Goal: Check status: Check status

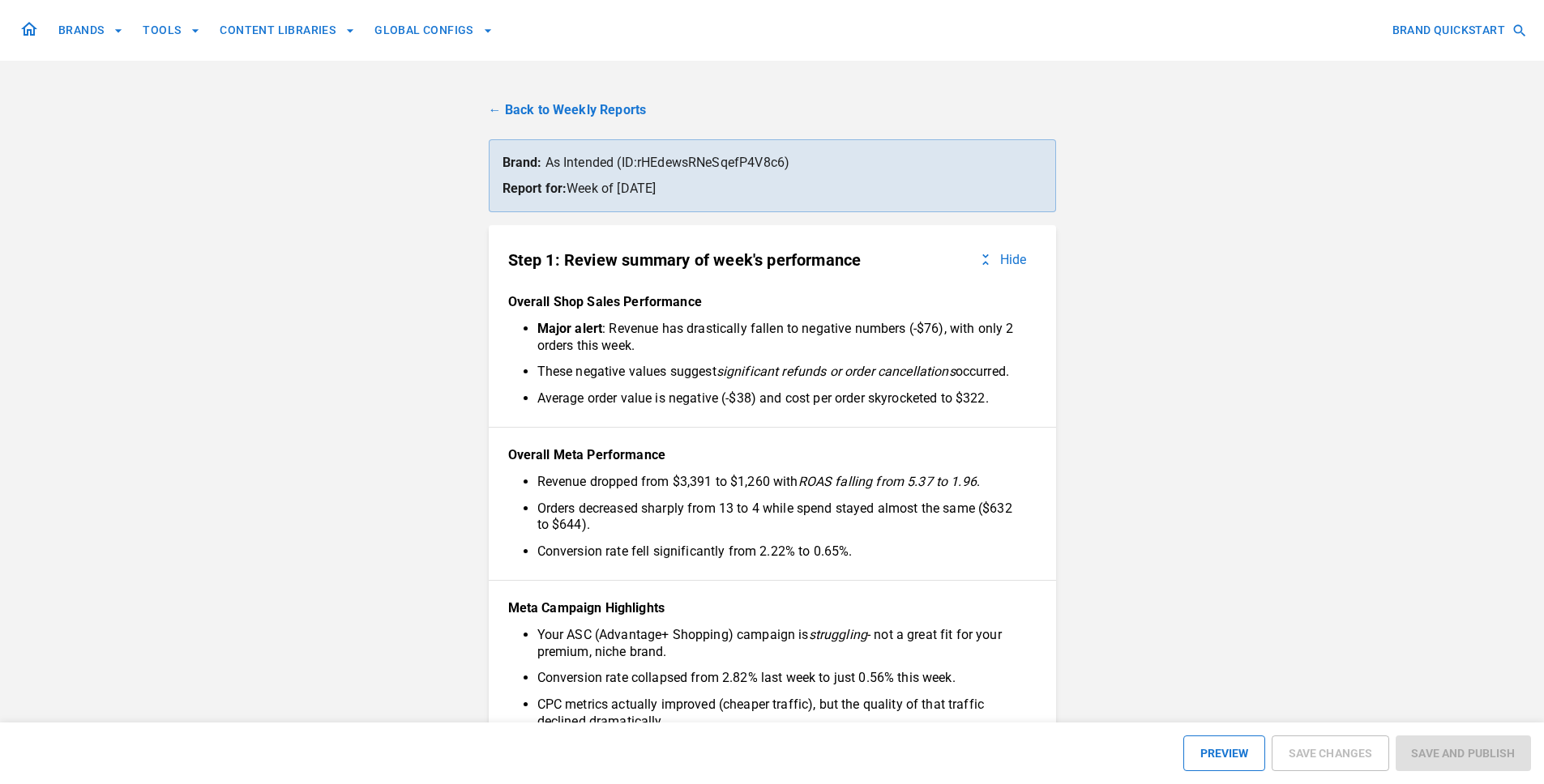
click at [592, 112] on link "← Back to Weekly Reports" at bounding box center [772, 110] width 567 height 19
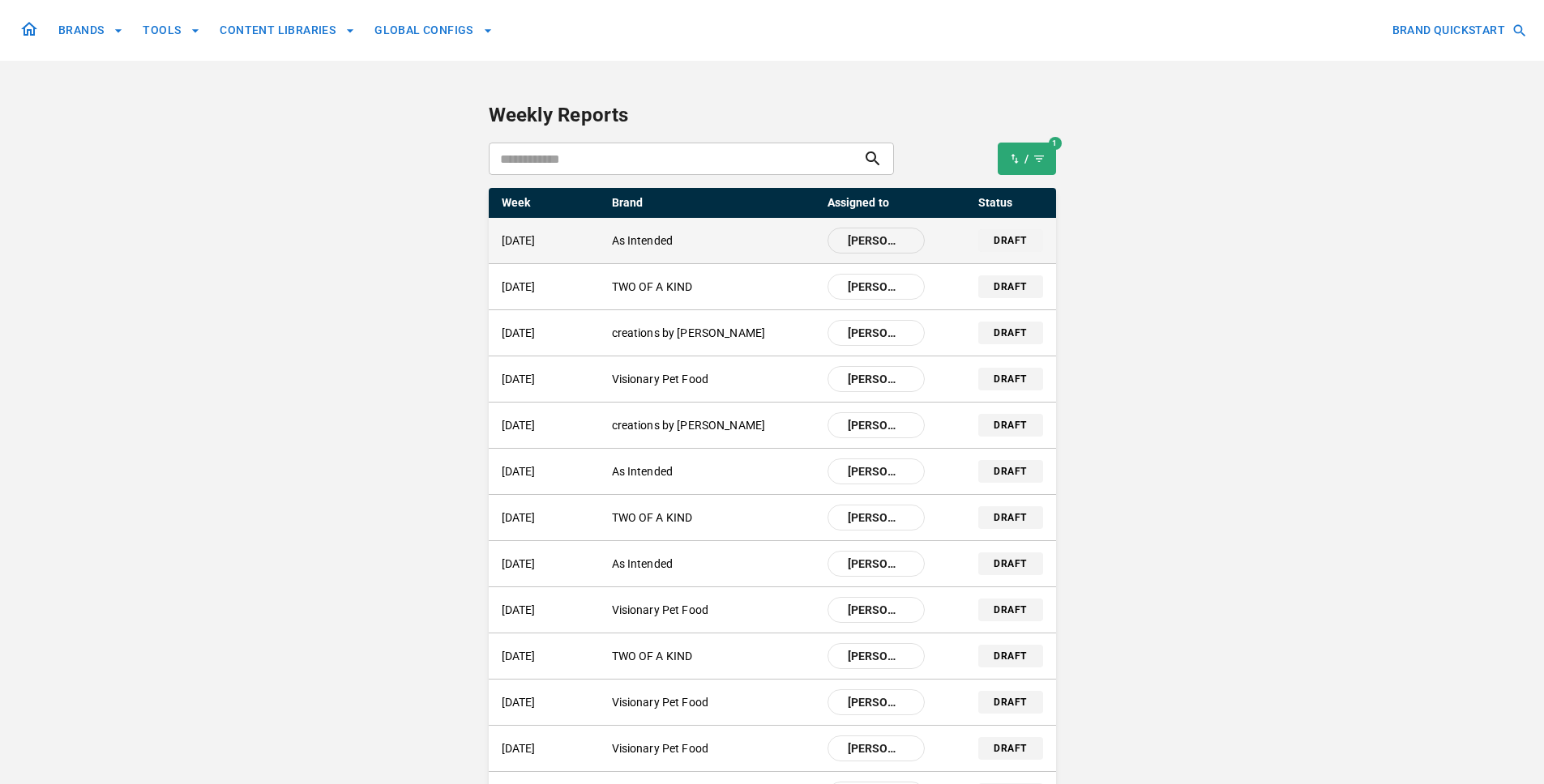
click at [982, 251] on div "draft" at bounding box center [1010, 240] width 65 height 22
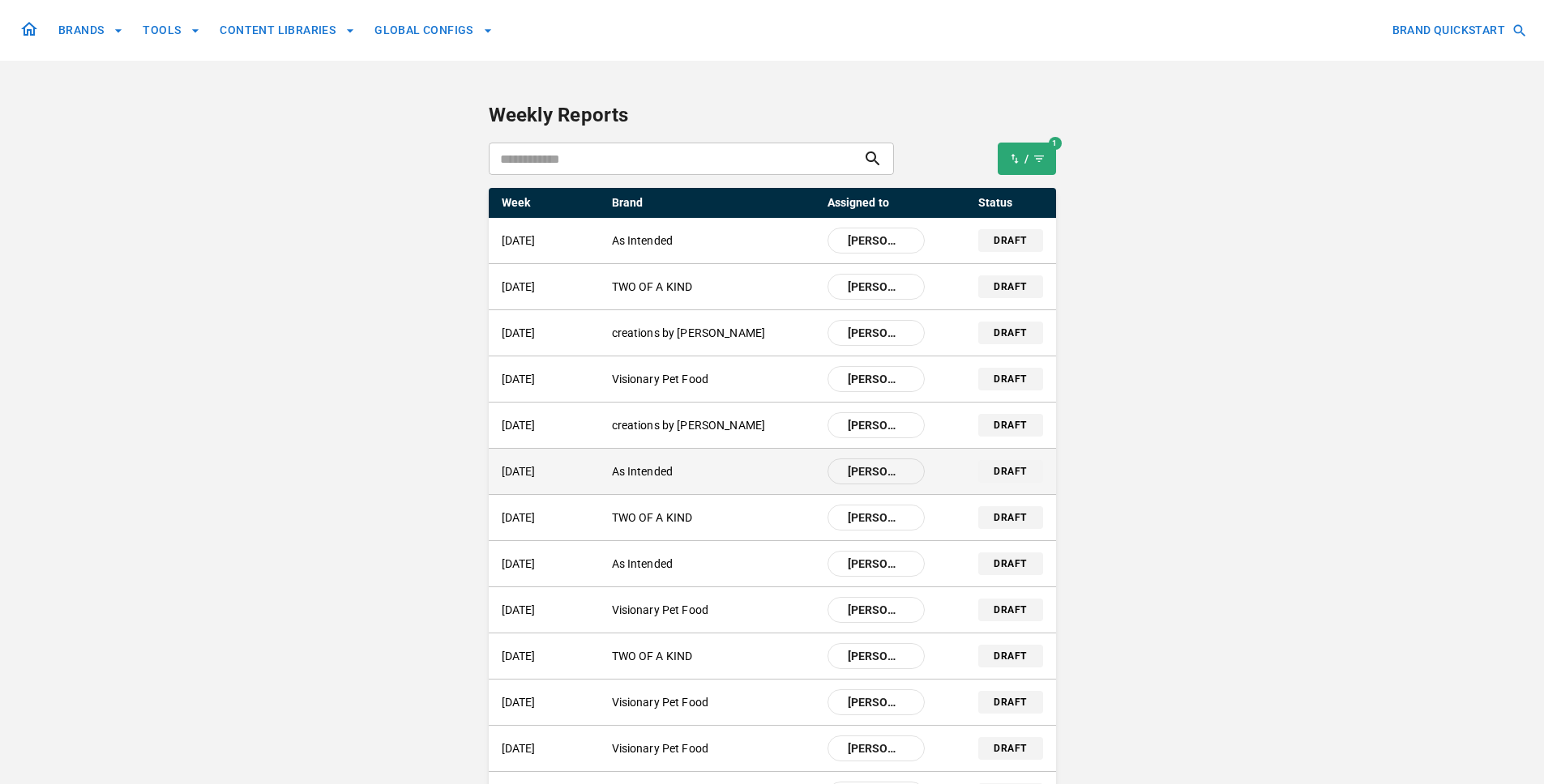
click at [714, 466] on p "As Intended" at bounding box center [713, 471] width 203 height 17
click at [670, 482] on div "[DATE] As Intended [PERSON_NAME]" at bounding box center [713, 471] width 423 height 26
click at [778, 477] on p "As Intended" at bounding box center [713, 471] width 203 height 17
click at [974, 478] on div "[DATE] As Intended [PERSON_NAME] draft" at bounding box center [772, 471] width 567 height 46
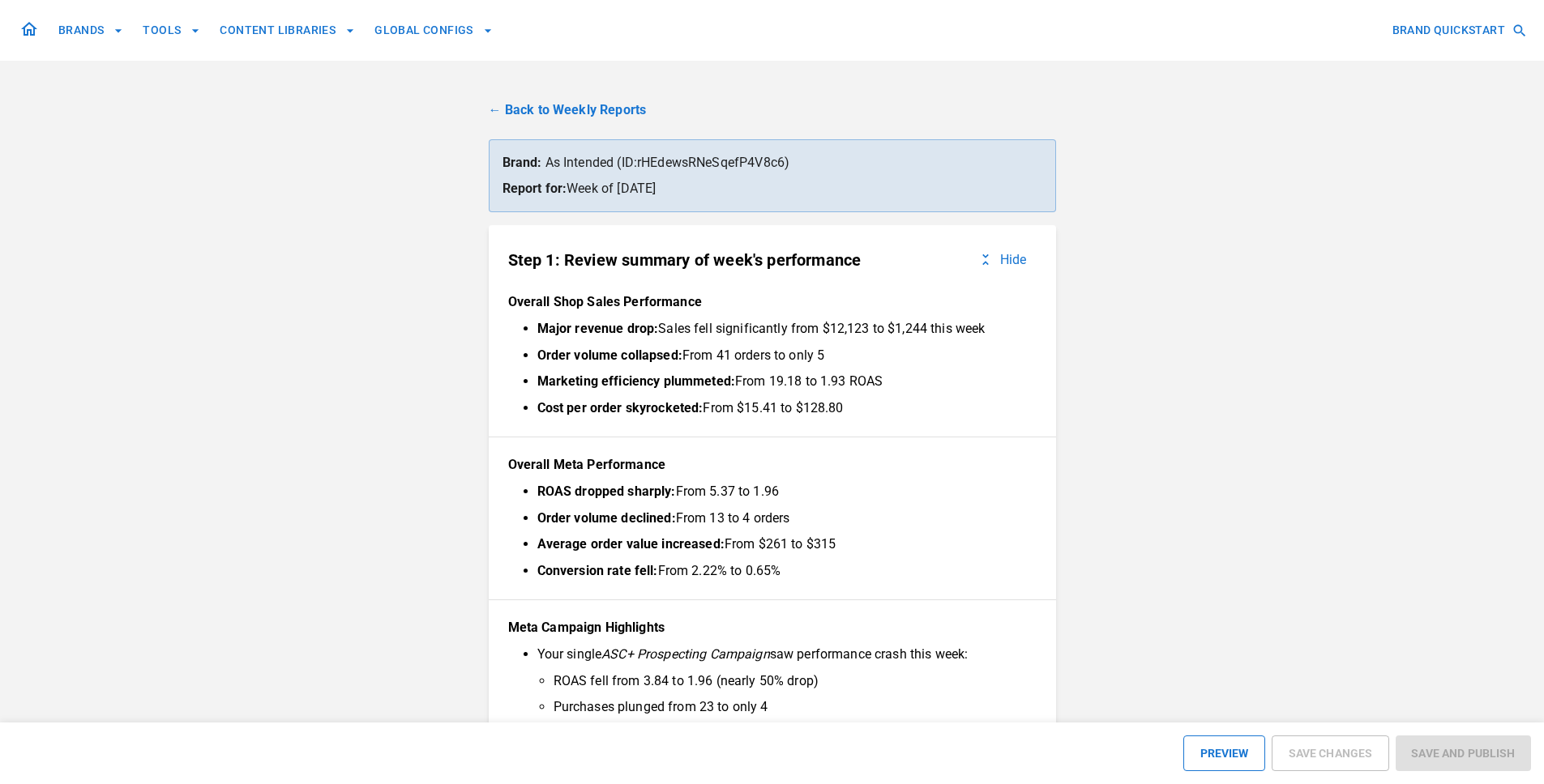
click at [580, 109] on link "← Back to Weekly Reports" at bounding box center [772, 110] width 567 height 19
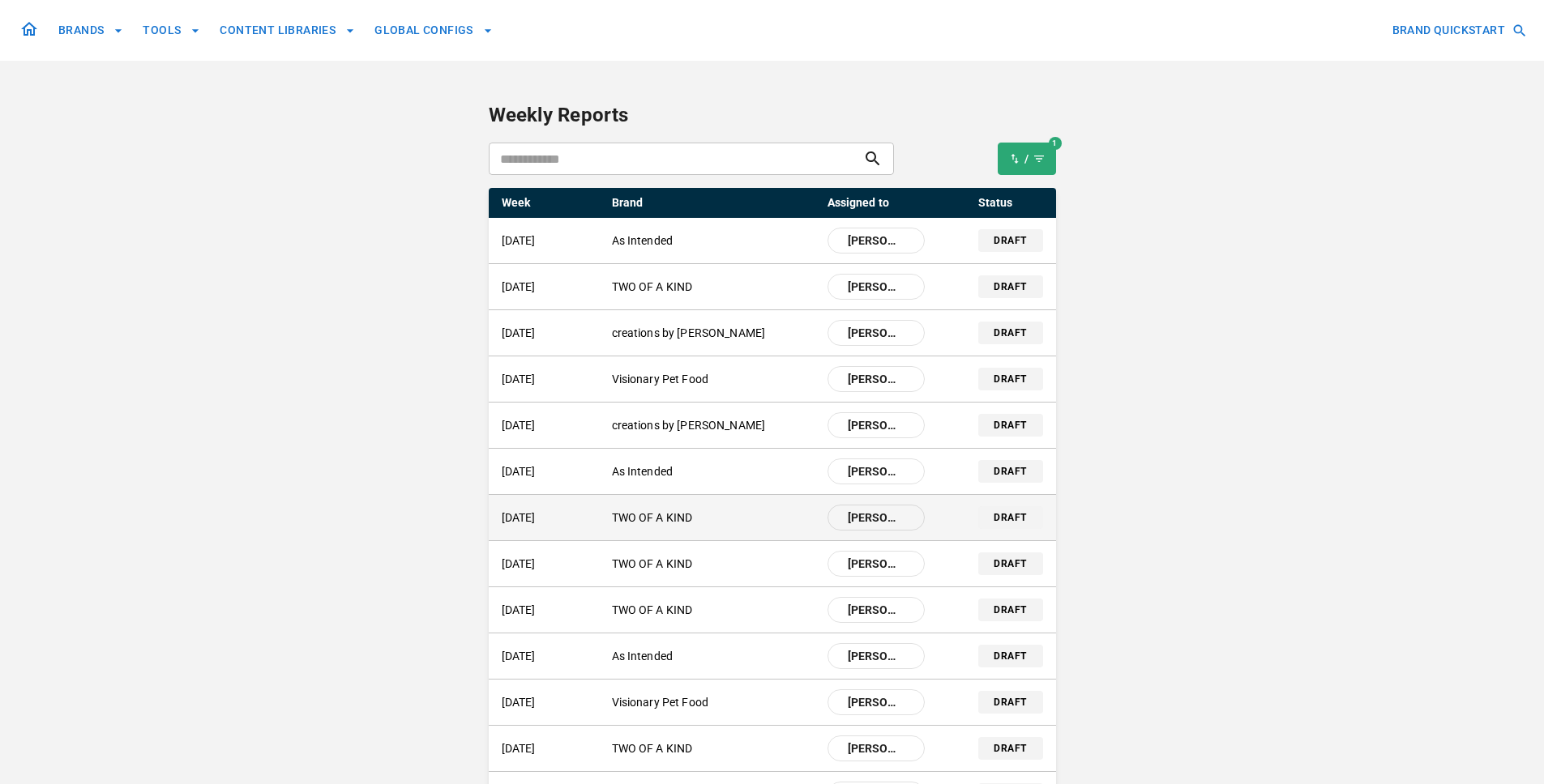
click at [663, 523] on p "TWO OF A KIND" at bounding box center [713, 518] width 203 height 17
click at [812, 506] on div "25 Aug 2025 TWO OF A KIND Alice" at bounding box center [713, 517] width 423 height 26
click at [625, 526] on div "25 Aug 2025 TWO OF A KIND Alice" at bounding box center [713, 517] width 423 height 26
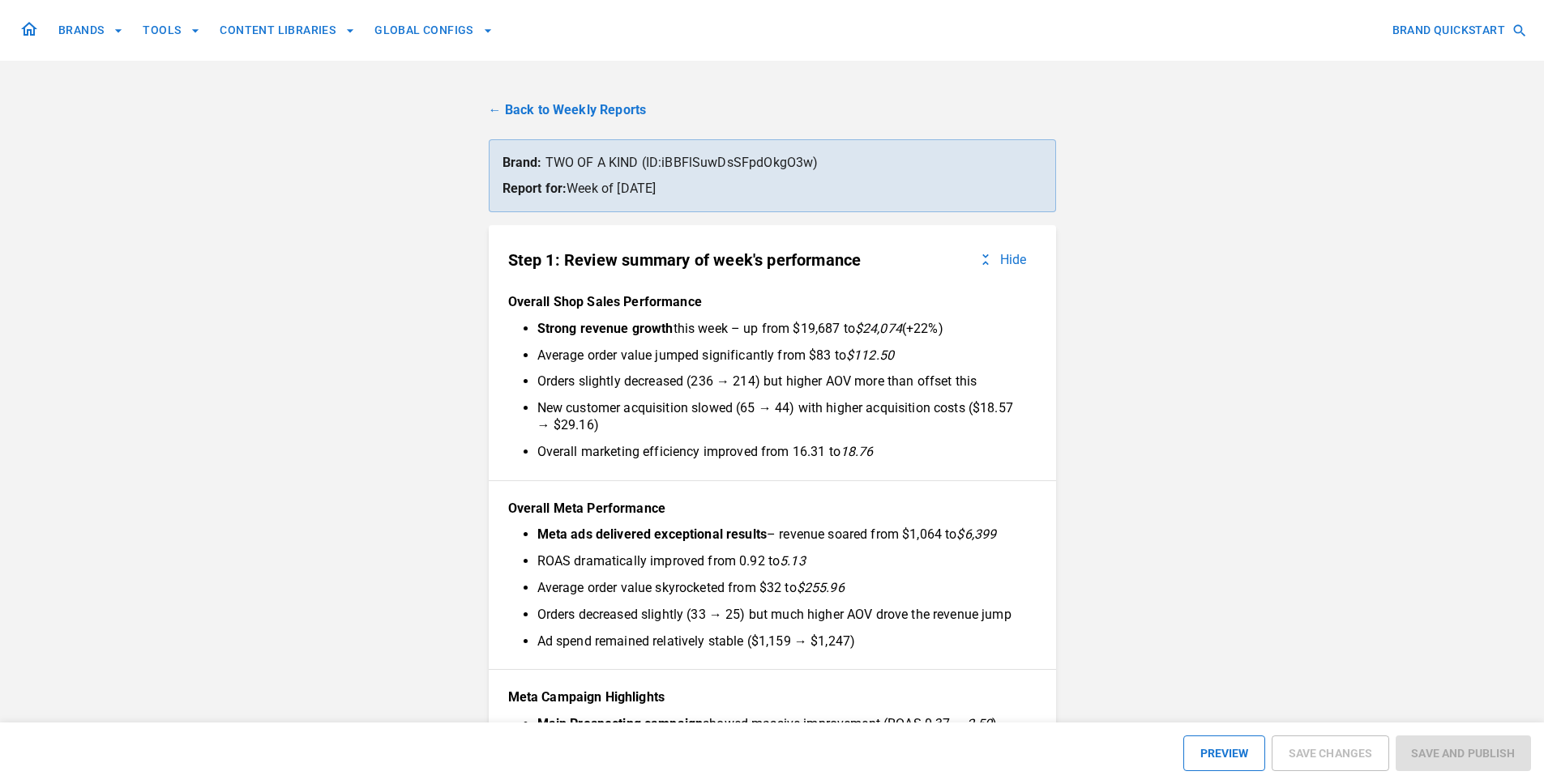
click at [530, 106] on link "← Back to Weekly Reports" at bounding box center [772, 110] width 567 height 19
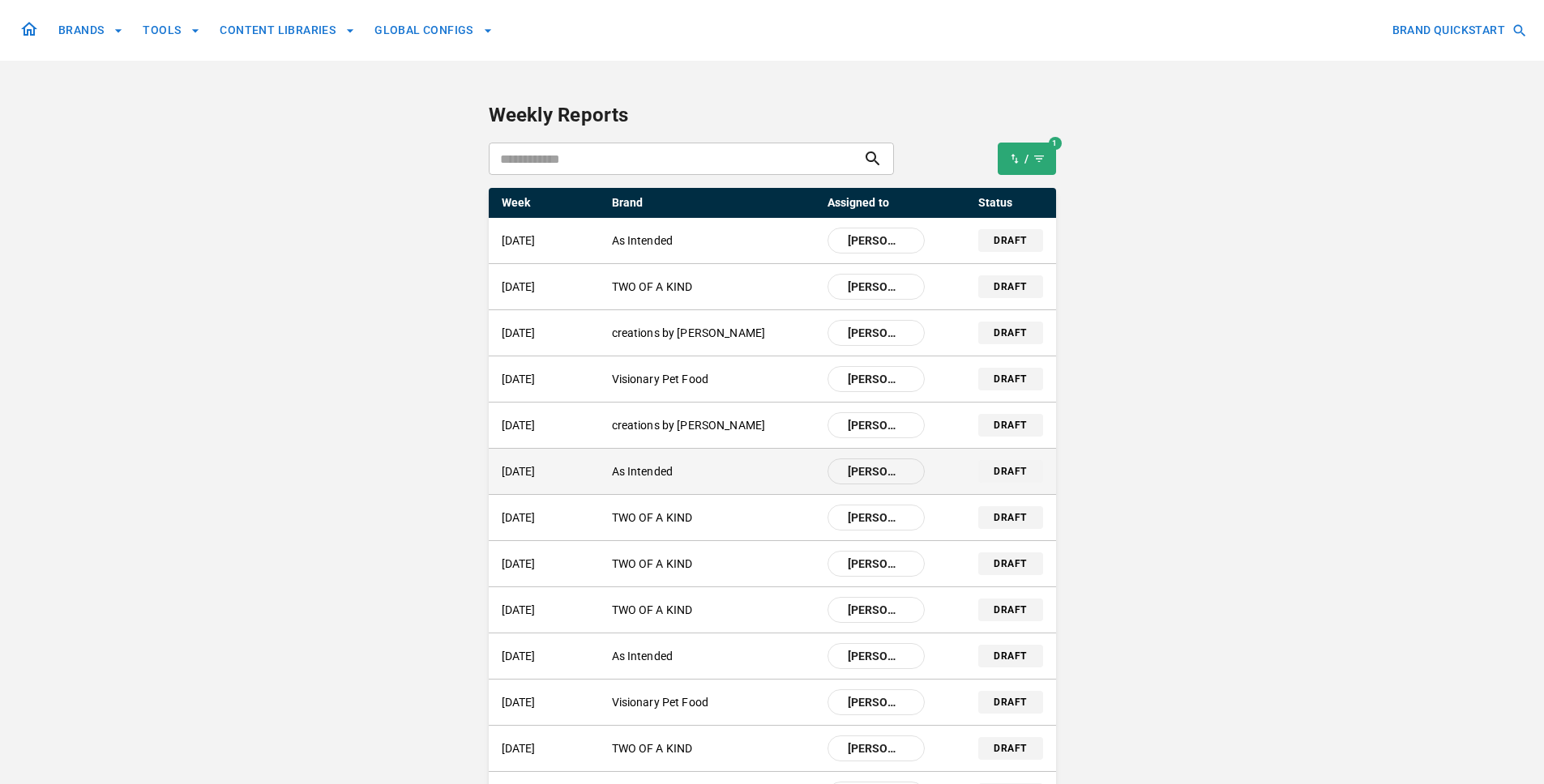
click at [667, 484] on div "[DATE] As Intended [PERSON_NAME]" at bounding box center [713, 471] width 423 height 26
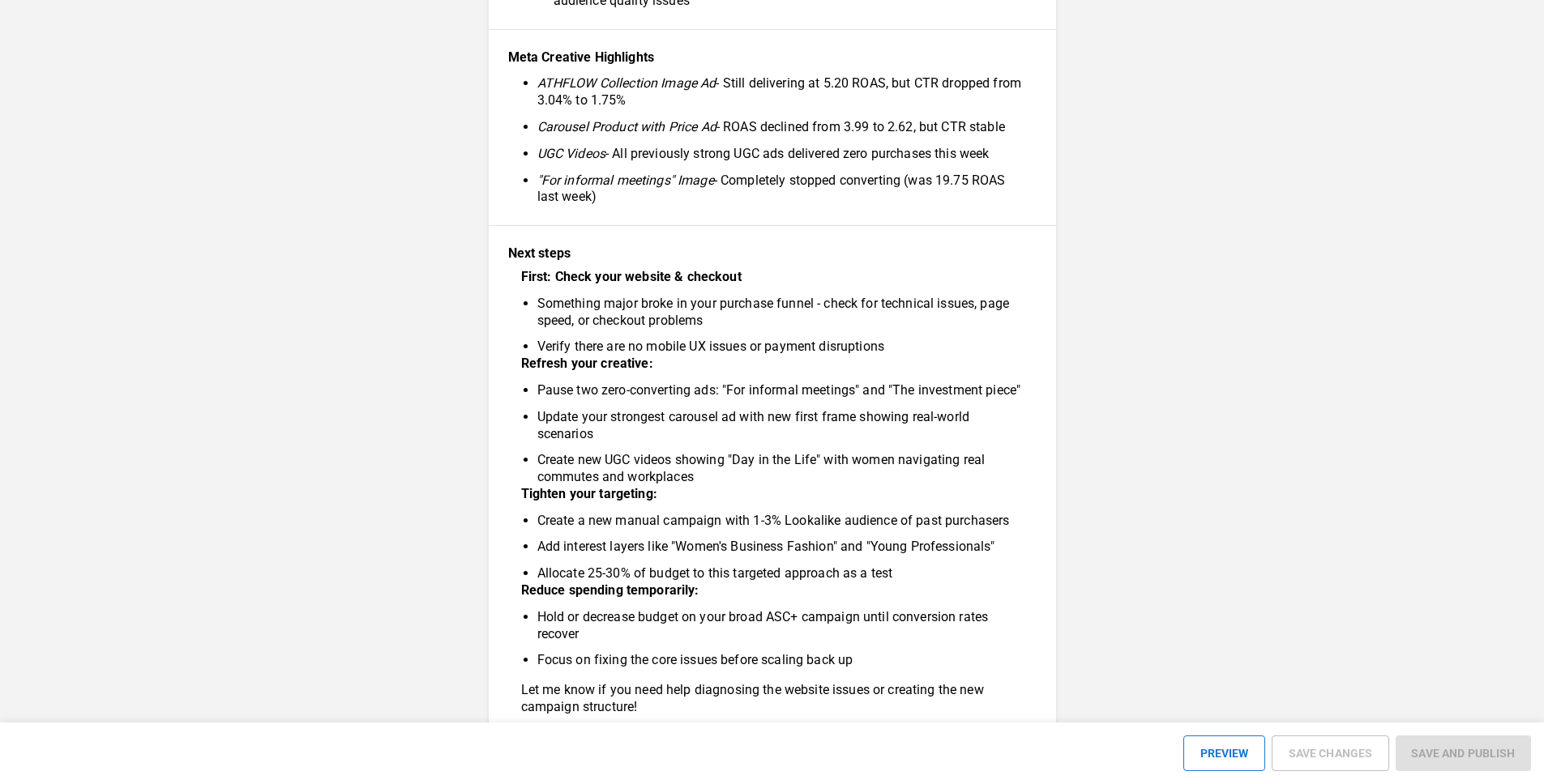
scroll to position [777, 0]
